Goal: Information Seeking & Learning: Learn about a topic

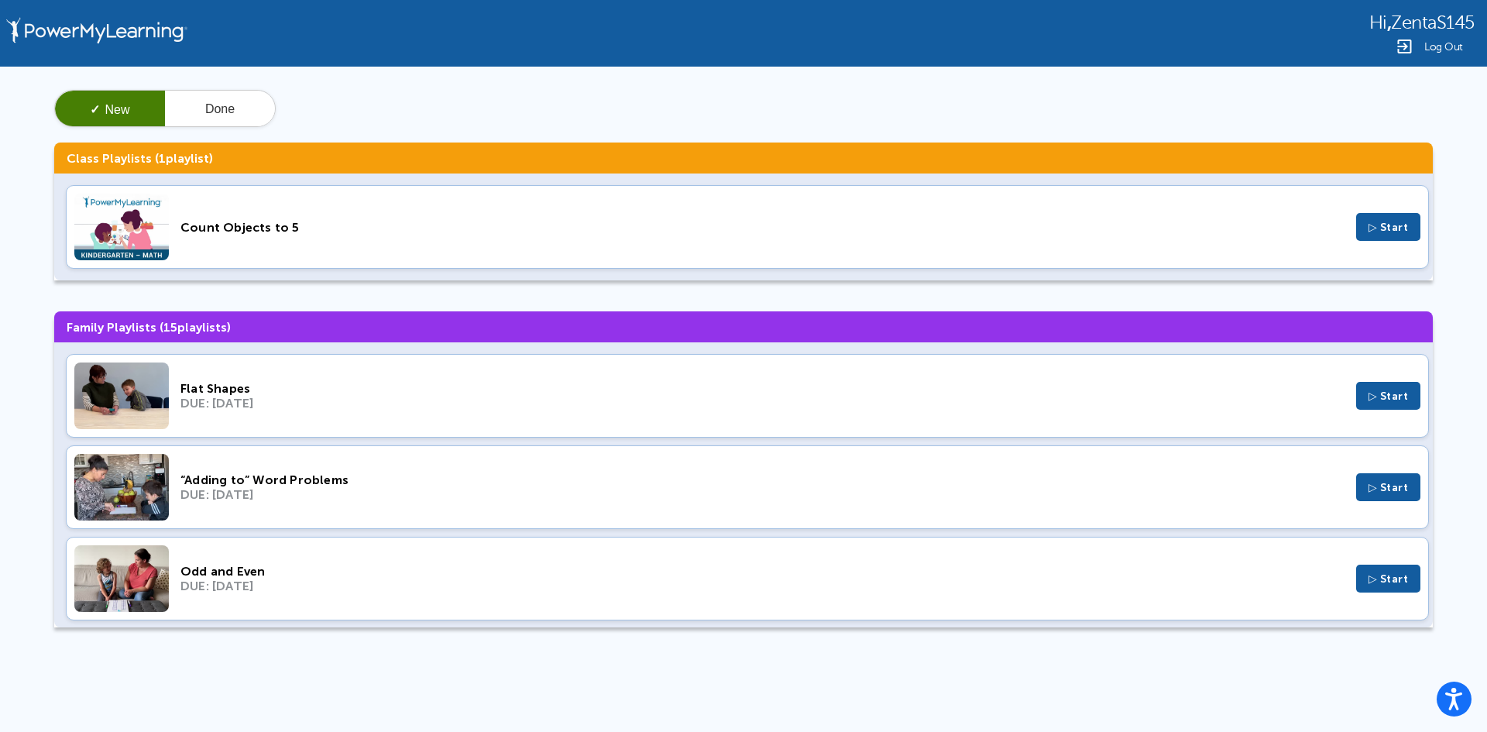
click at [306, 386] on div "Flat Shapes" at bounding box center [762, 388] width 1164 height 15
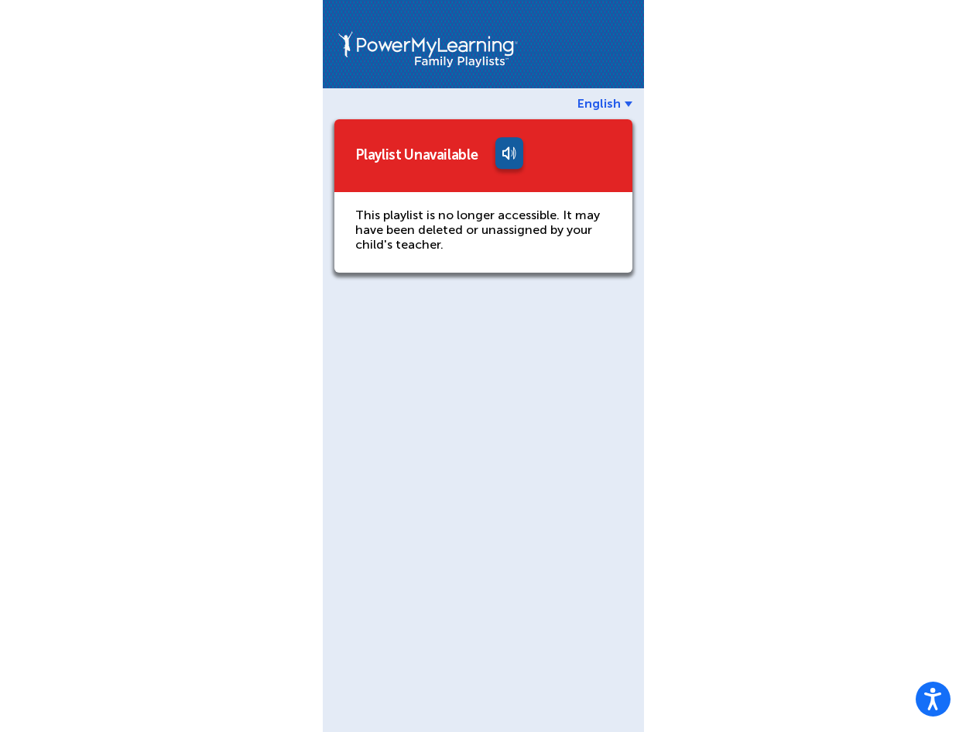
click at [819, 442] on div "English Playlist Unavailable This playlist is no longer accessible. It may have…" at bounding box center [483, 366] width 966 height 732
